Goal: Information Seeking & Learning: Learn about a topic

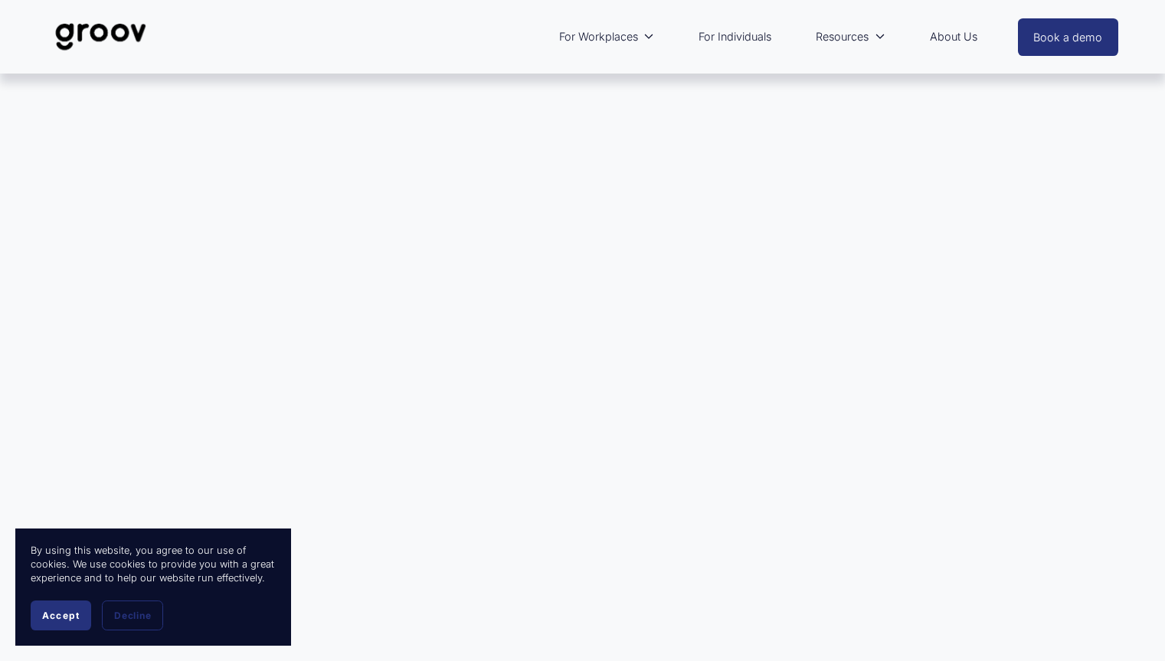
click at [76, 609] on button "Accept" at bounding box center [61, 615] width 60 height 30
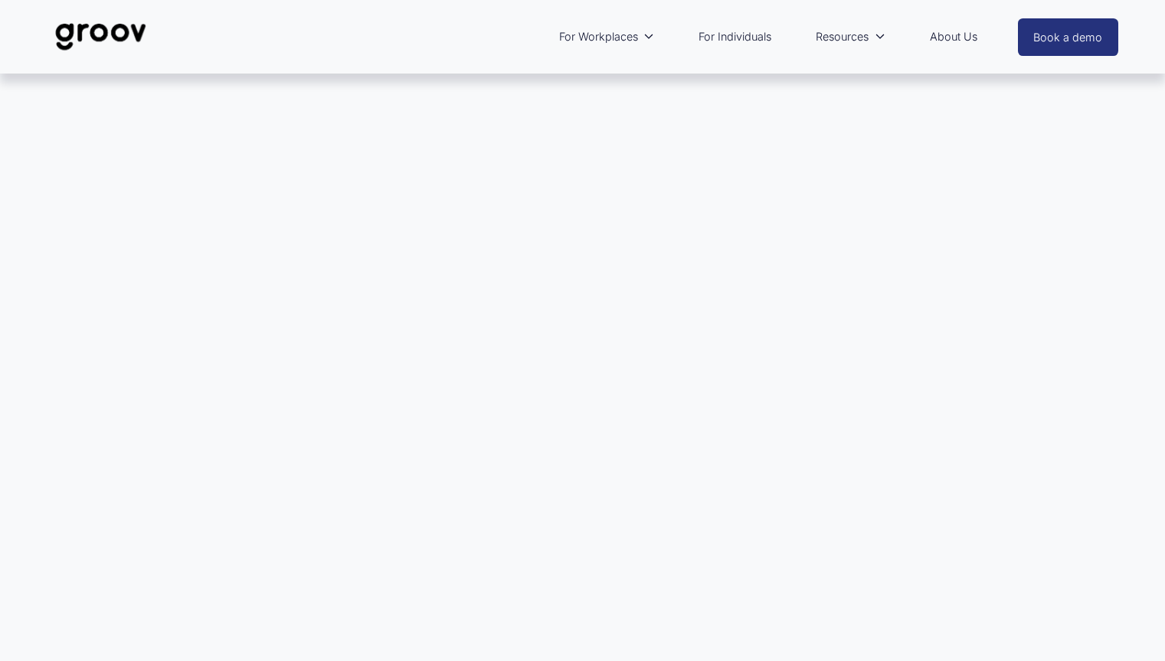
click at [734, 32] on link "For Individuals" at bounding box center [735, 36] width 88 height 35
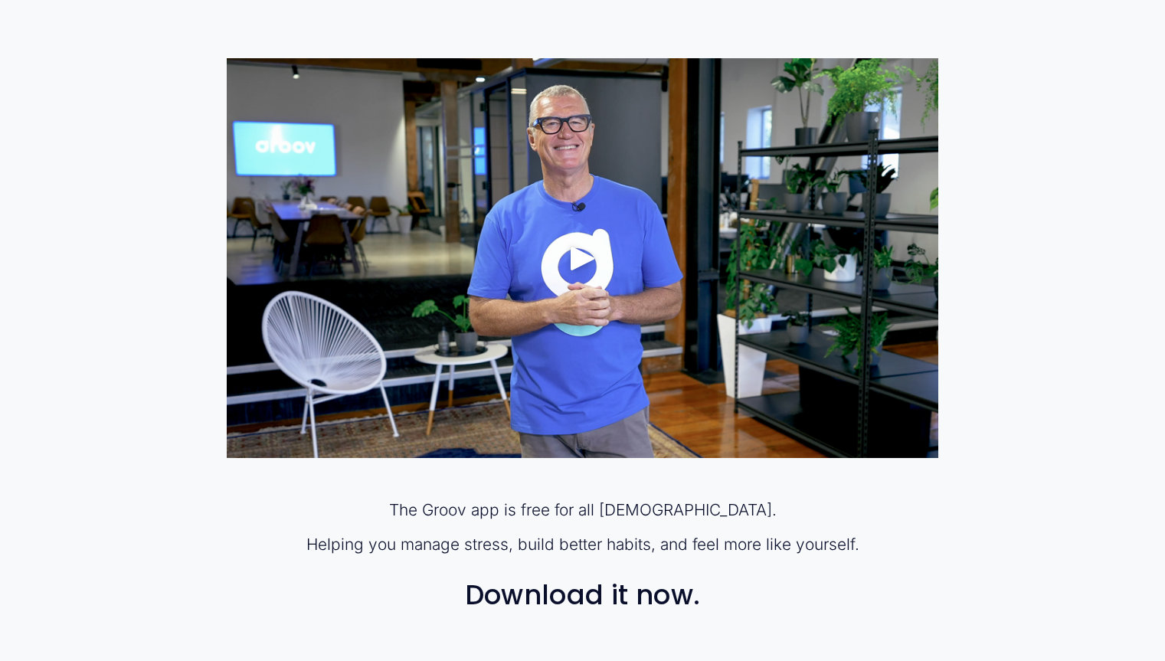
scroll to position [901, 0]
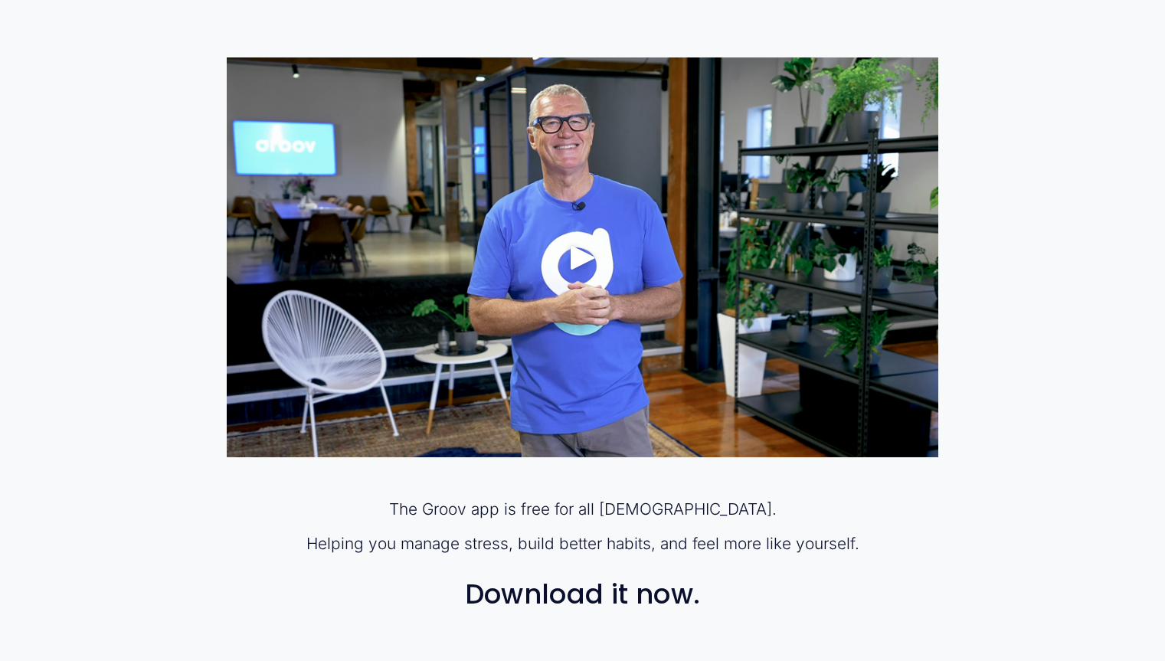
click at [577, 257] on div "Play" at bounding box center [582, 257] width 37 height 37
